Goal: Navigation & Orientation: Find specific page/section

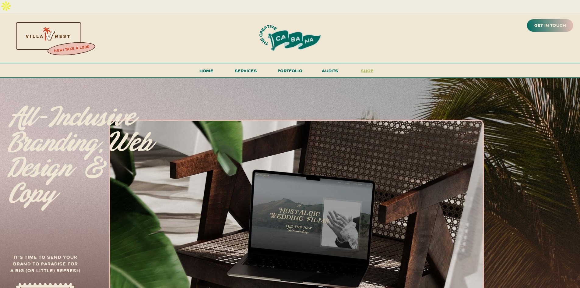
click at [370, 67] on h3 "shop" at bounding box center [367, 72] width 29 height 11
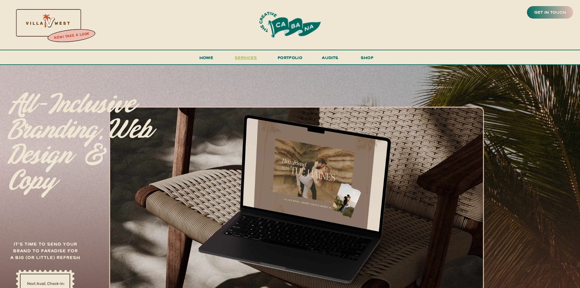
click at [251, 56] on span "services" at bounding box center [246, 57] width 22 height 6
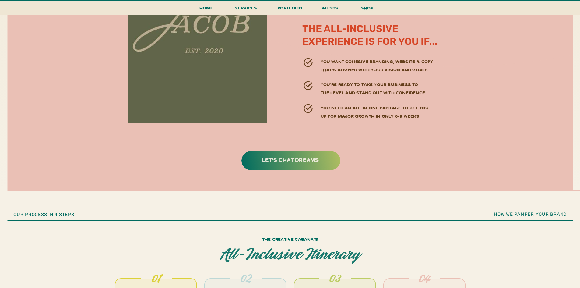
scroll to position [1979, 0]
